Goal: Find specific page/section: Find specific page/section

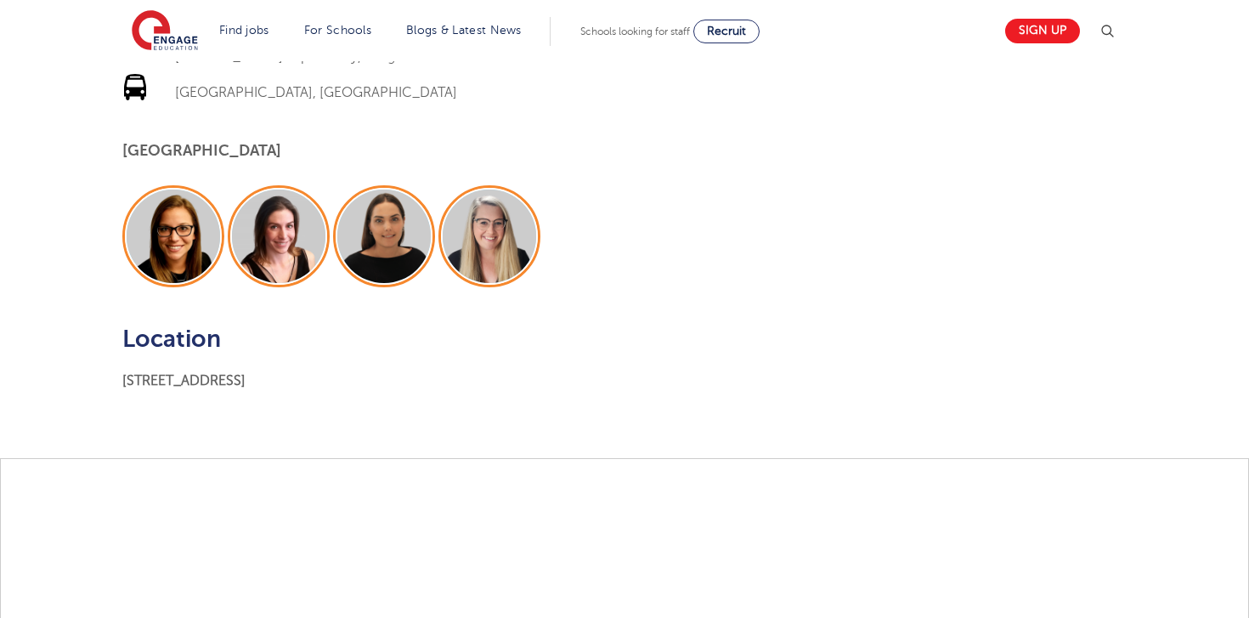
scroll to position [1376, 0]
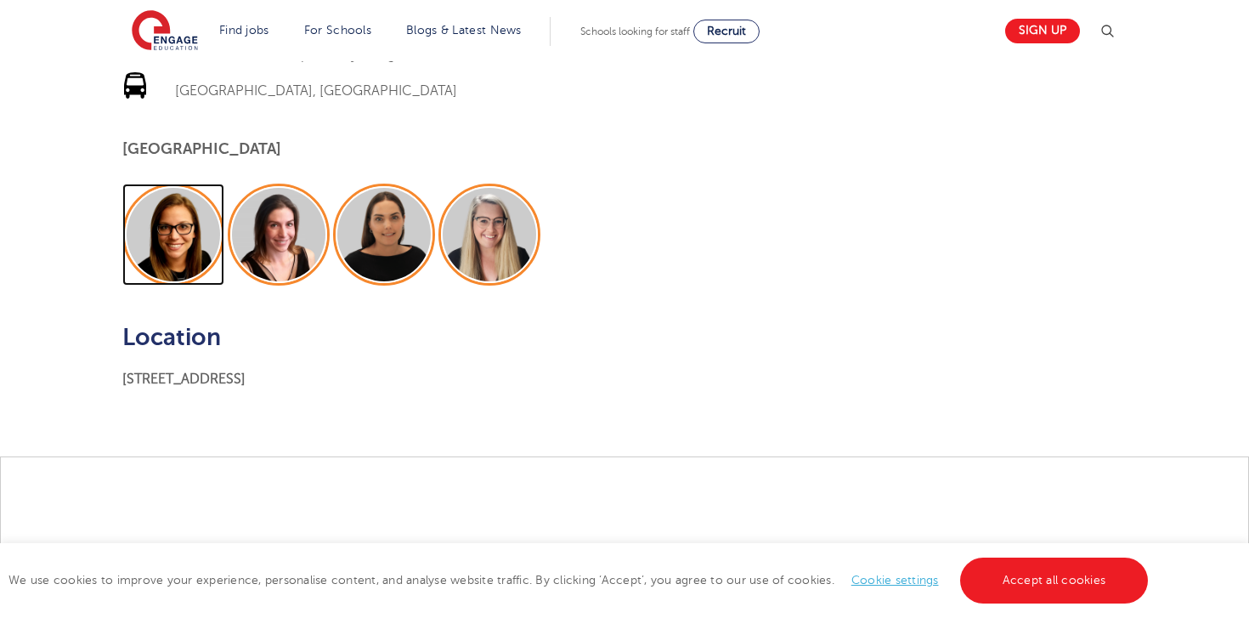
click at [188, 236] on img at bounding box center [173, 234] width 93 height 93
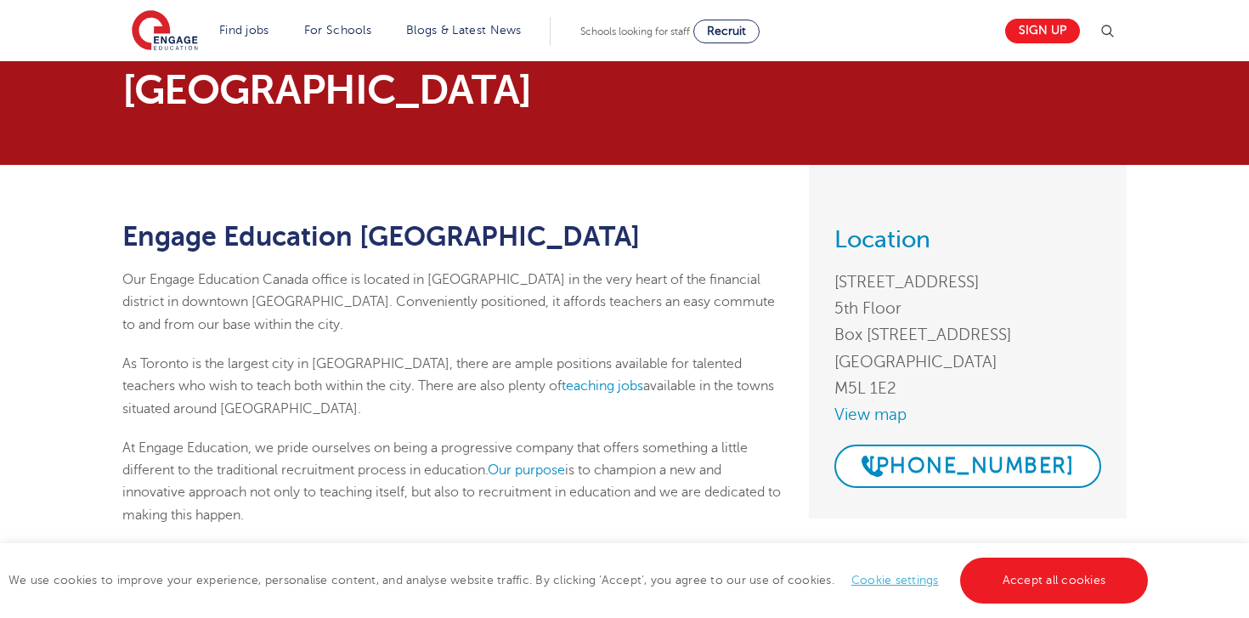
scroll to position [0, 0]
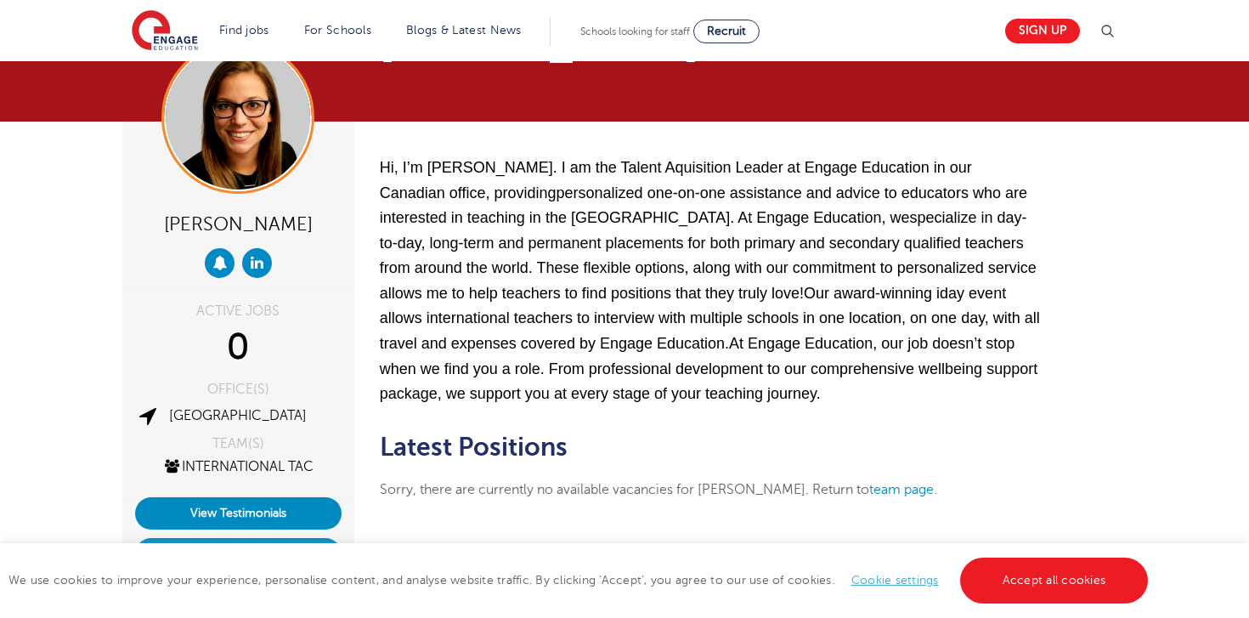
scroll to position [69, 0]
